Goal: Task Accomplishment & Management: Use online tool/utility

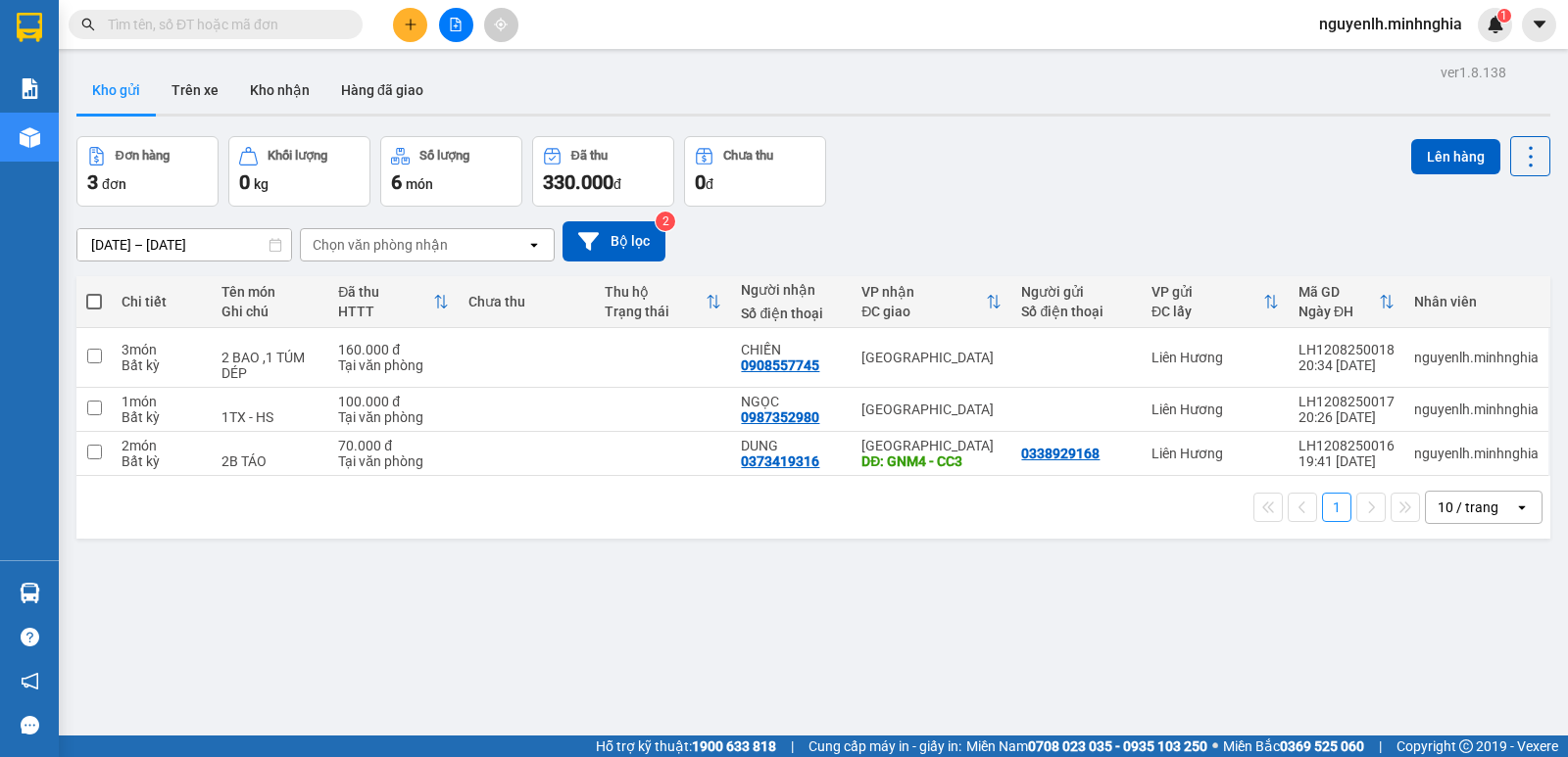
click at [447, 26] on button at bounding box center [456, 25] width 35 height 35
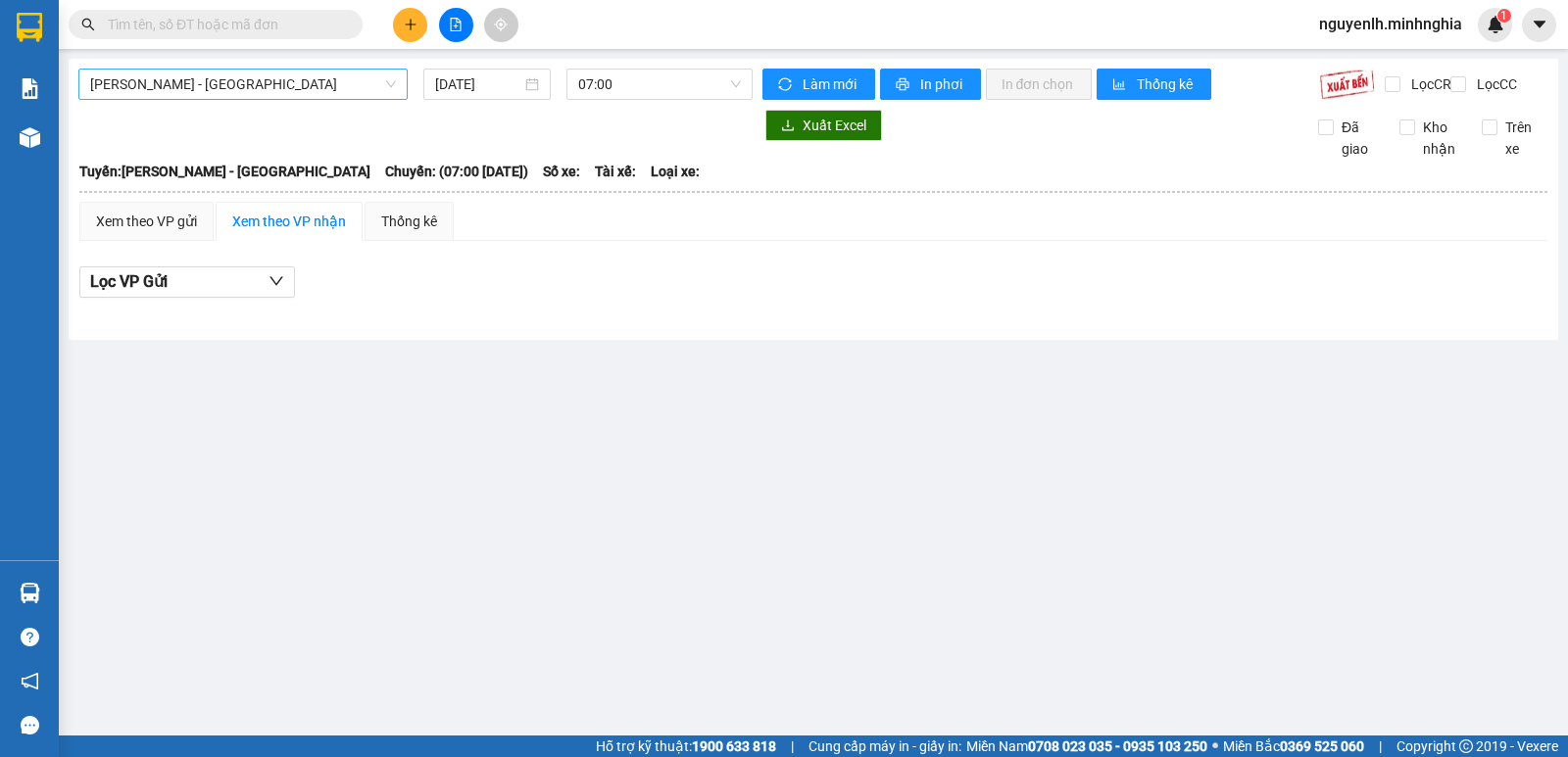
click at [198, 79] on span "[PERSON_NAME] - [GEOGRAPHIC_DATA]" at bounding box center [243, 84] width 306 height 30
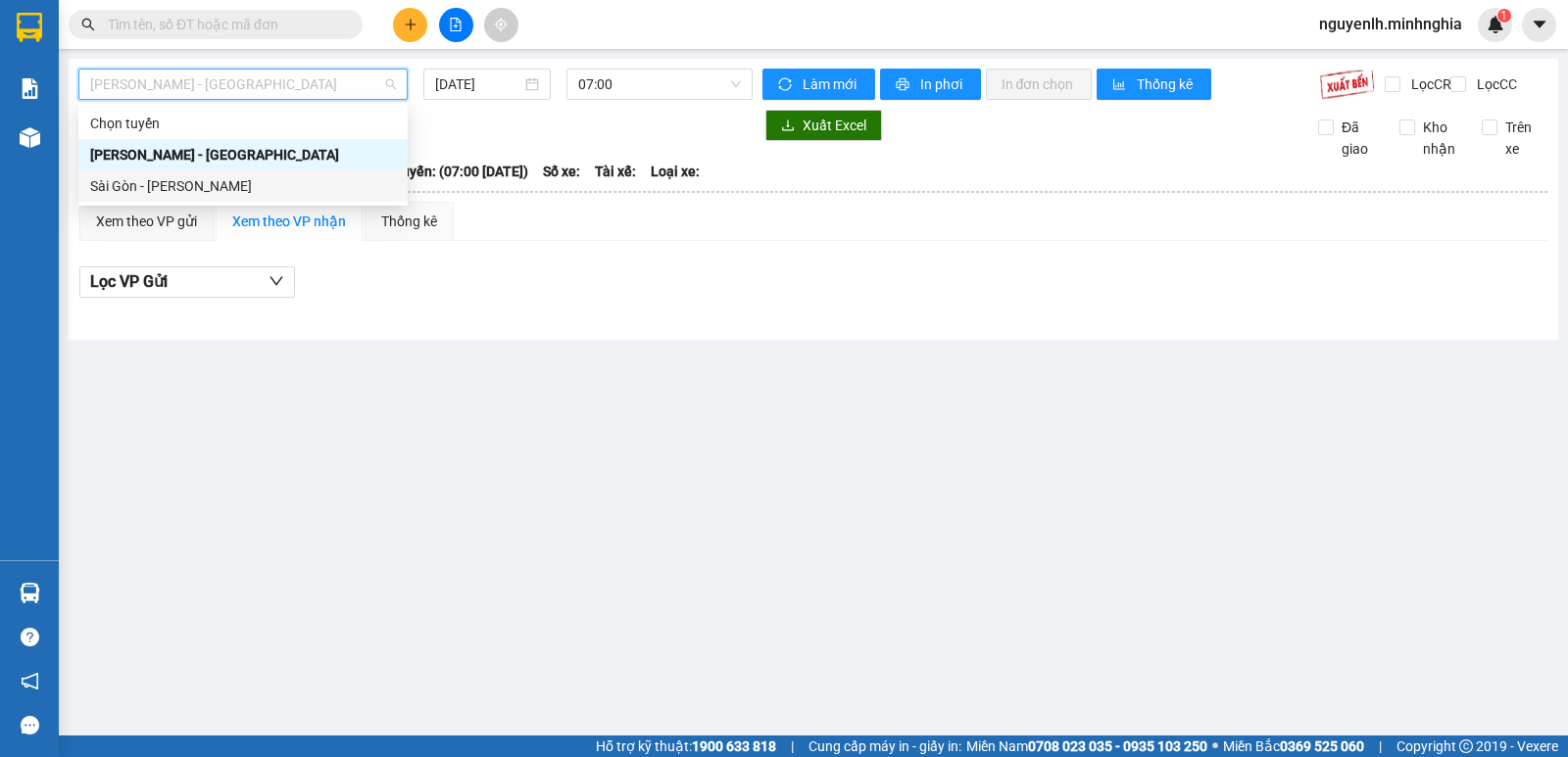
click at [186, 181] on div "Sài Gòn - [PERSON_NAME]" at bounding box center [243, 187] width 306 height 22
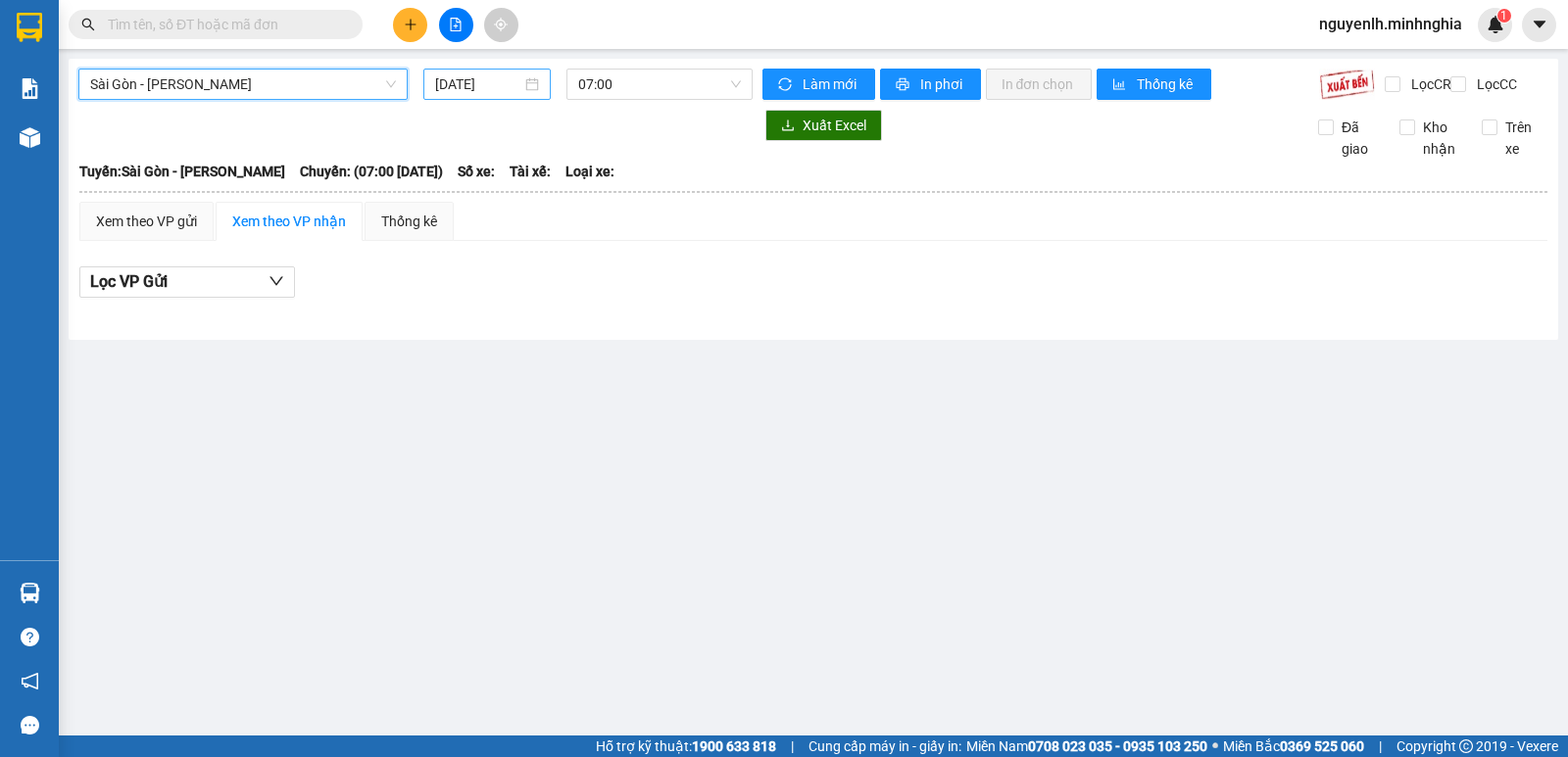
click at [523, 81] on div "[DATE]" at bounding box center [487, 84] width 105 height 22
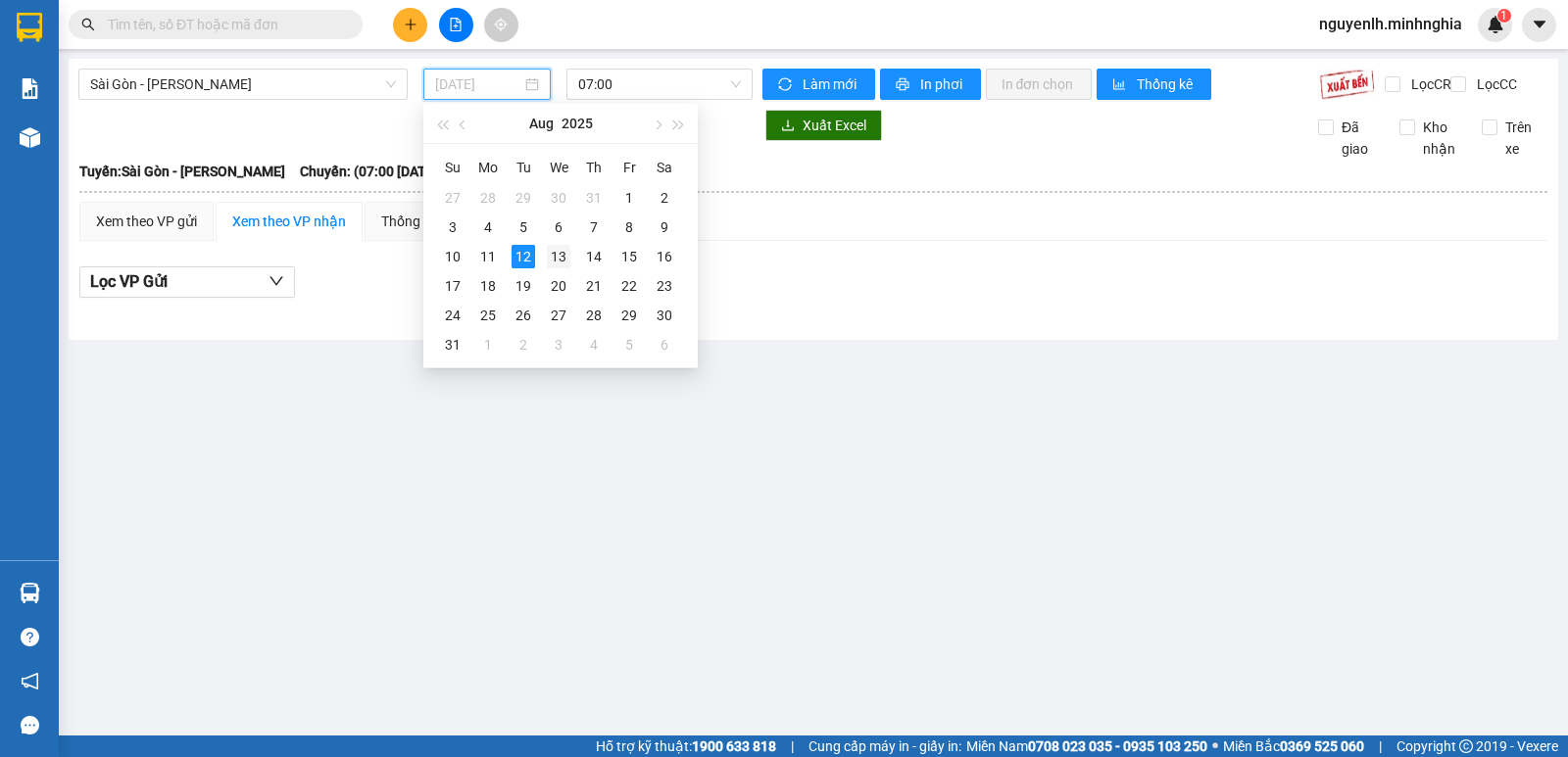
click at [557, 257] on div "13" at bounding box center [559, 257] width 24 height 24
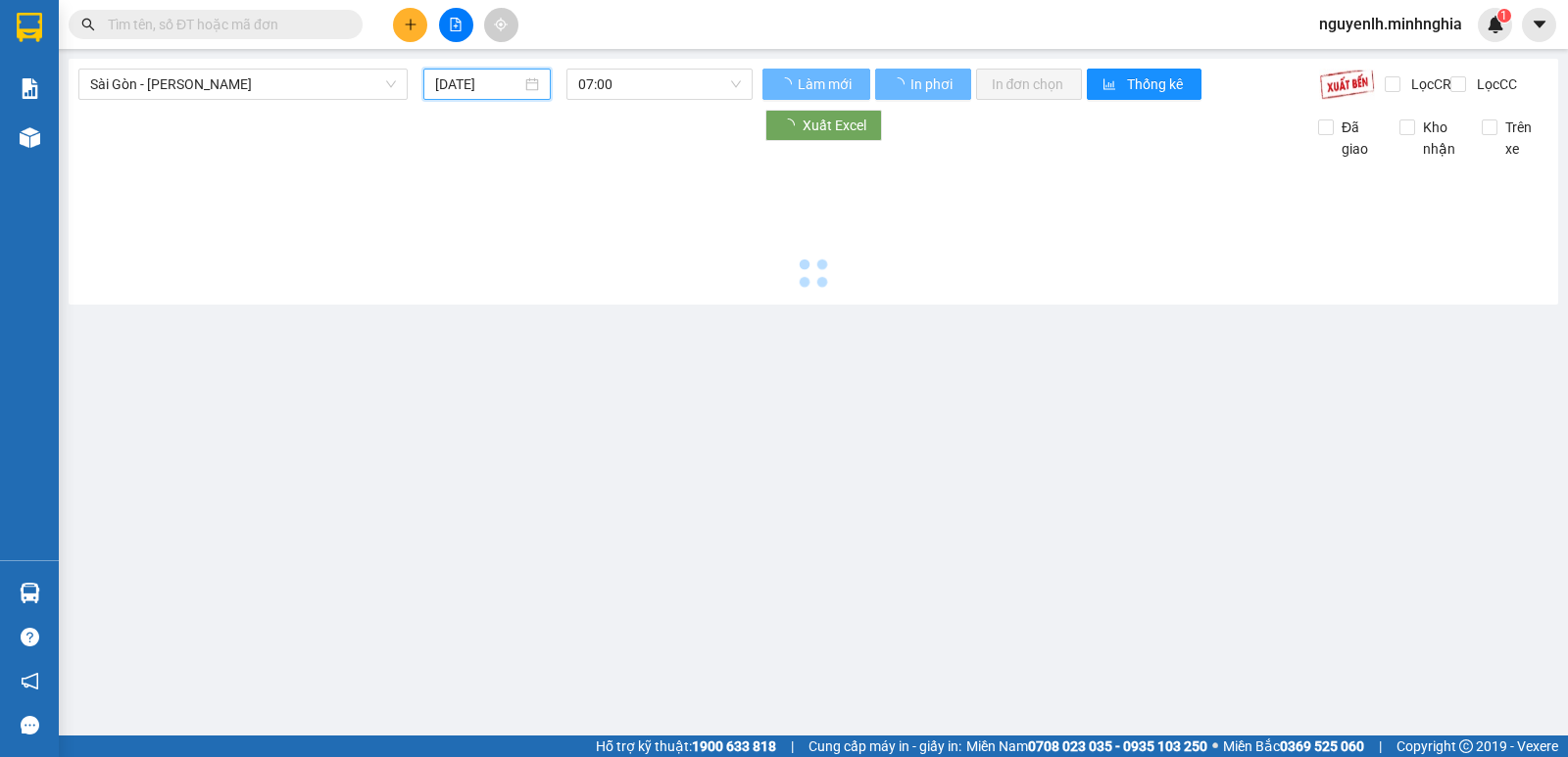
type input "[DATE]"
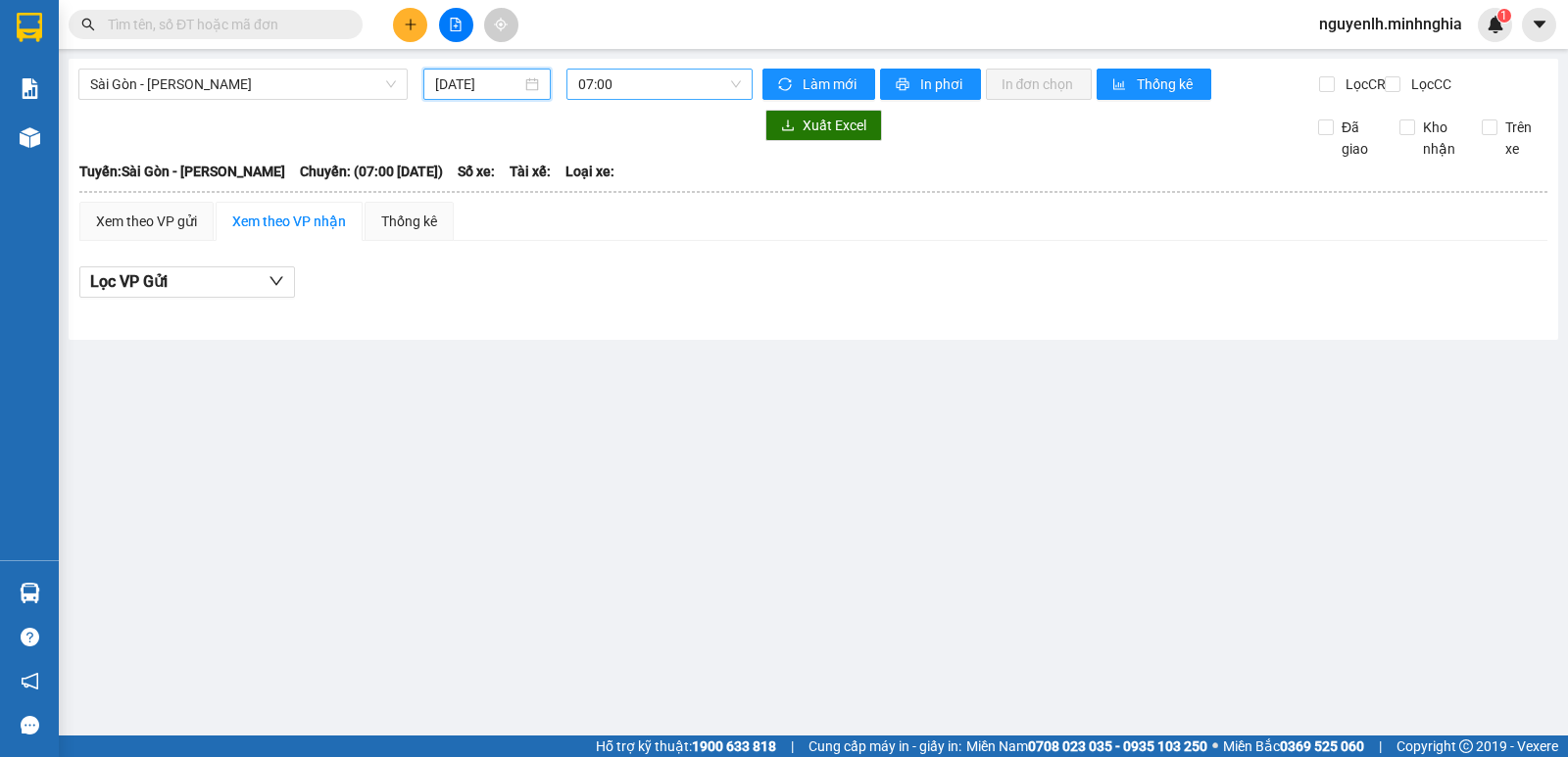
click at [614, 80] on span "07:00" at bounding box center [659, 84] width 162 height 30
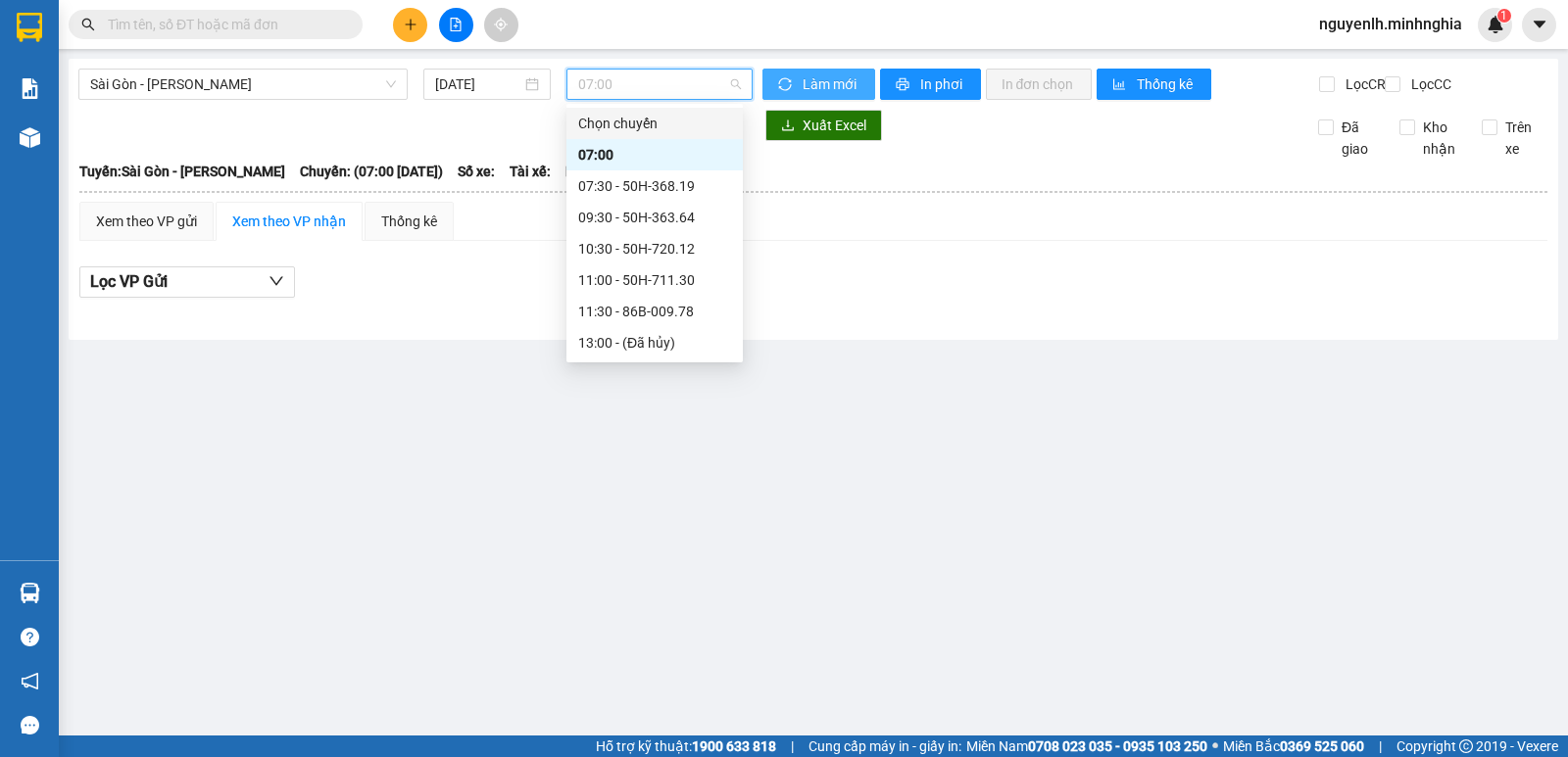
click at [787, 87] on icon "sync" at bounding box center [785, 84] width 14 height 14
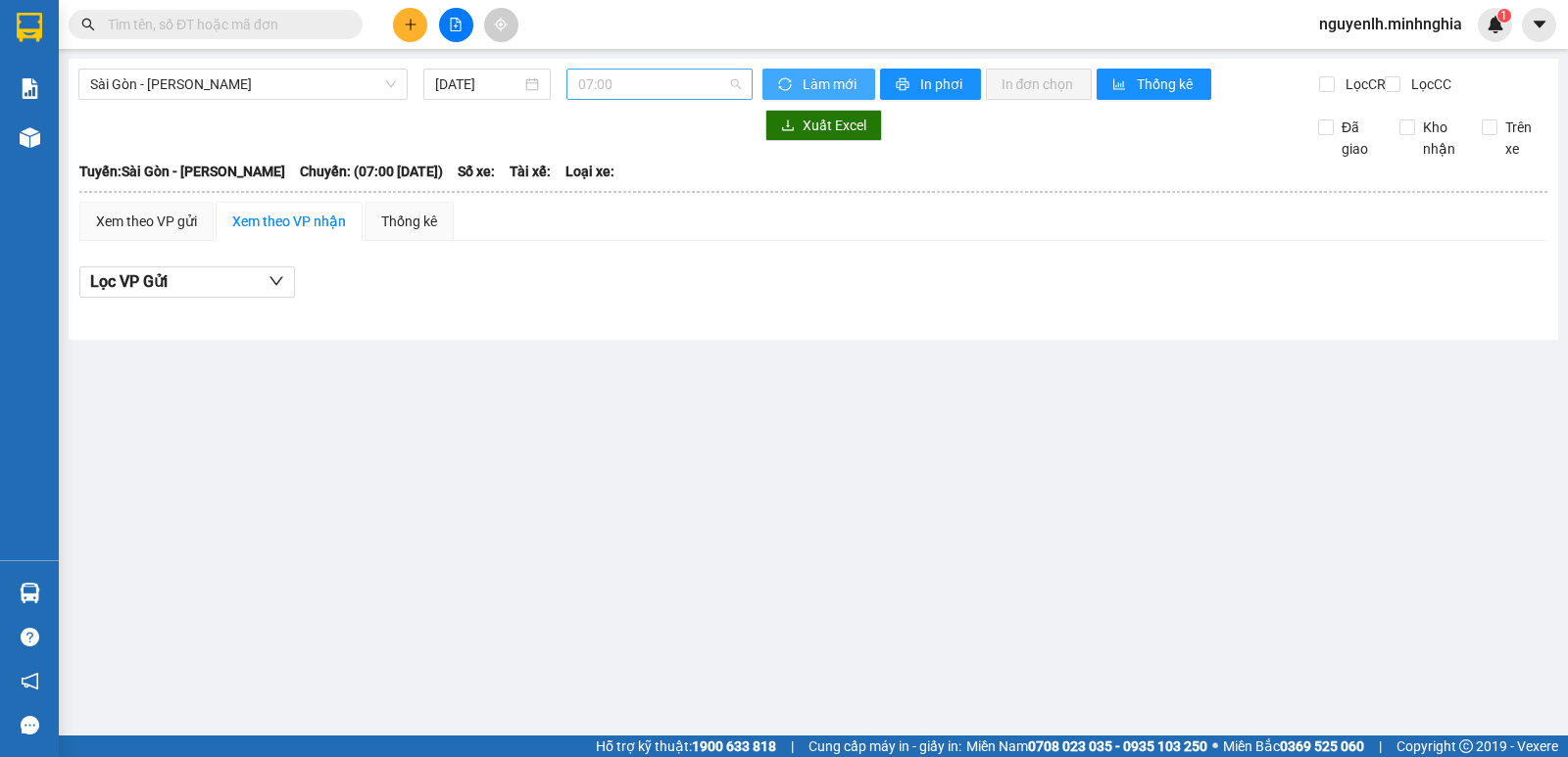
drag, startPoint x: 787, startPoint y: 87, endPoint x: 644, endPoint y: 90, distance: 143.0
click at [644, 90] on span "07:00" at bounding box center [659, 84] width 162 height 30
